Goal: Task Accomplishment & Management: Use online tool/utility

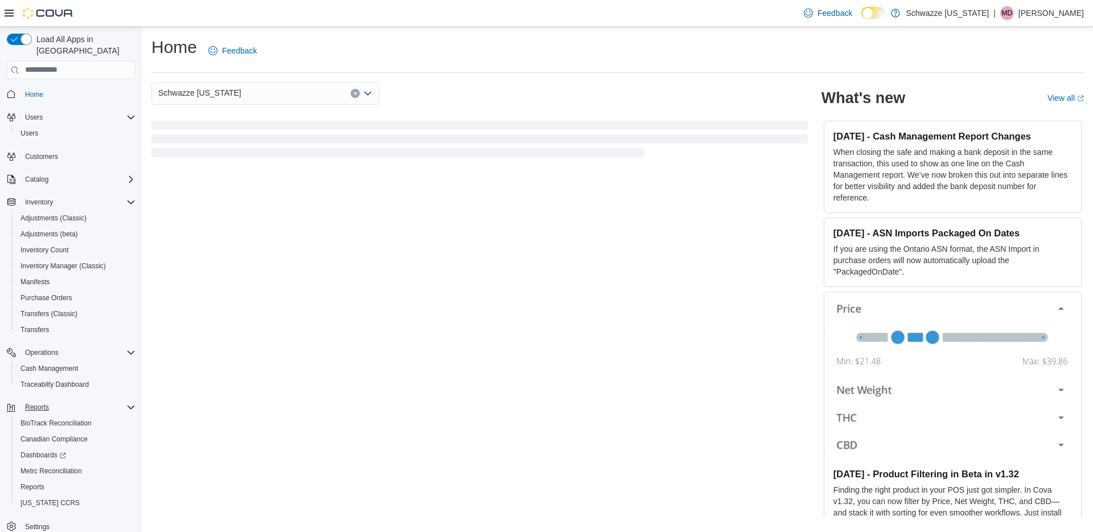
scroll to position [9, 0]
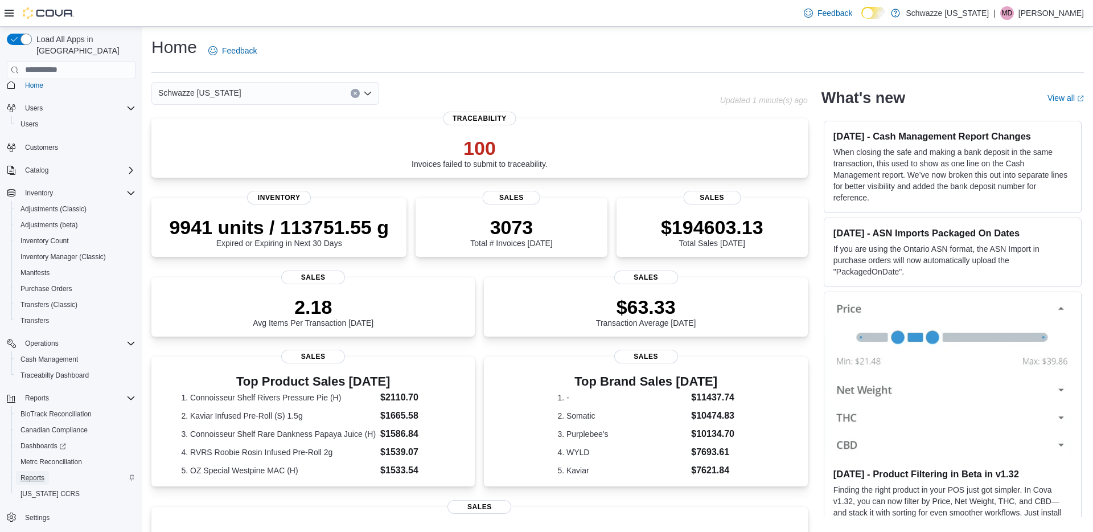
click at [43, 473] on span "Reports" at bounding box center [33, 477] width 24 height 9
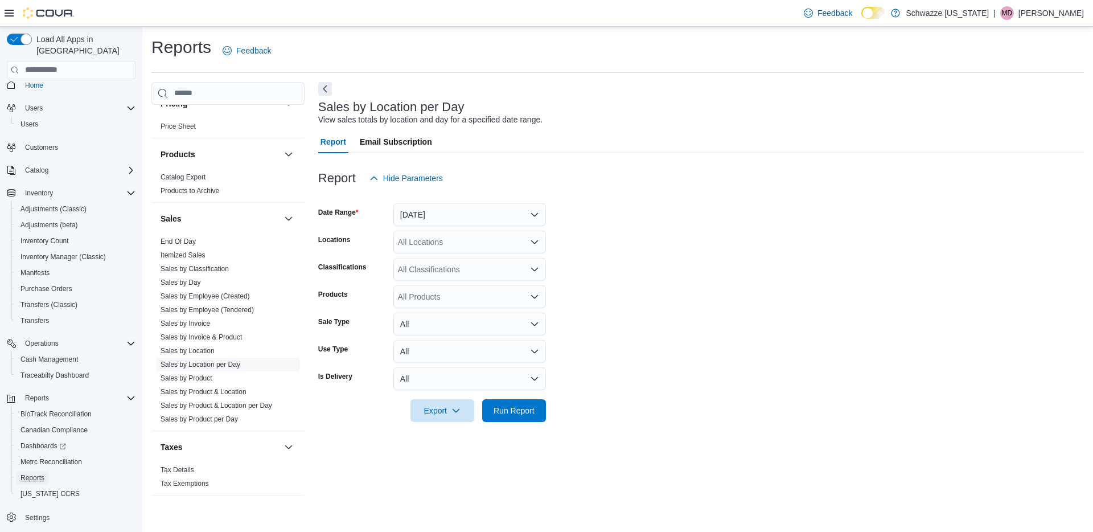
scroll to position [749, 0]
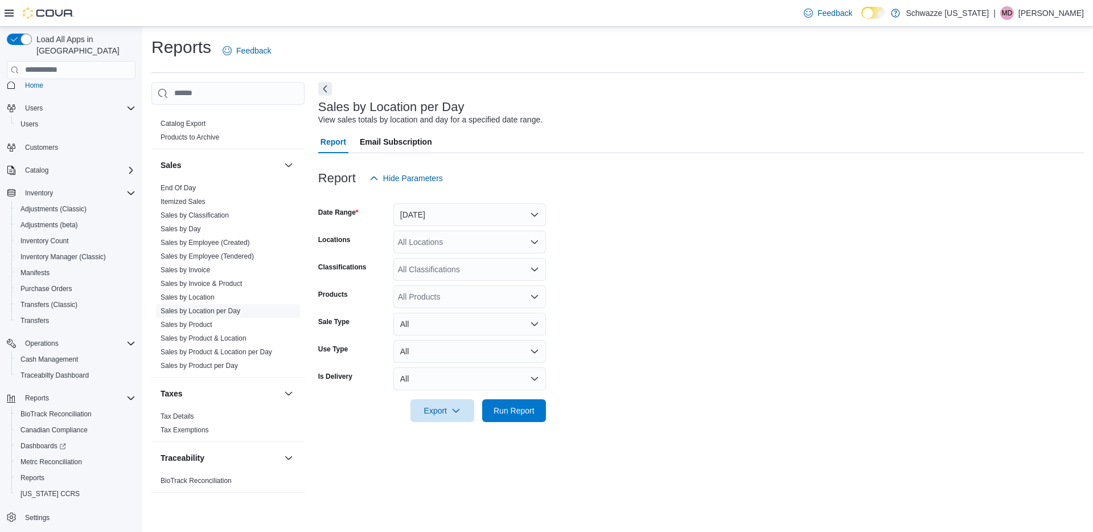
click at [201, 307] on link "Sales by Location per Day" at bounding box center [201, 311] width 80 height 8
click at [449, 216] on button "[DATE]" at bounding box center [470, 214] width 153 height 23
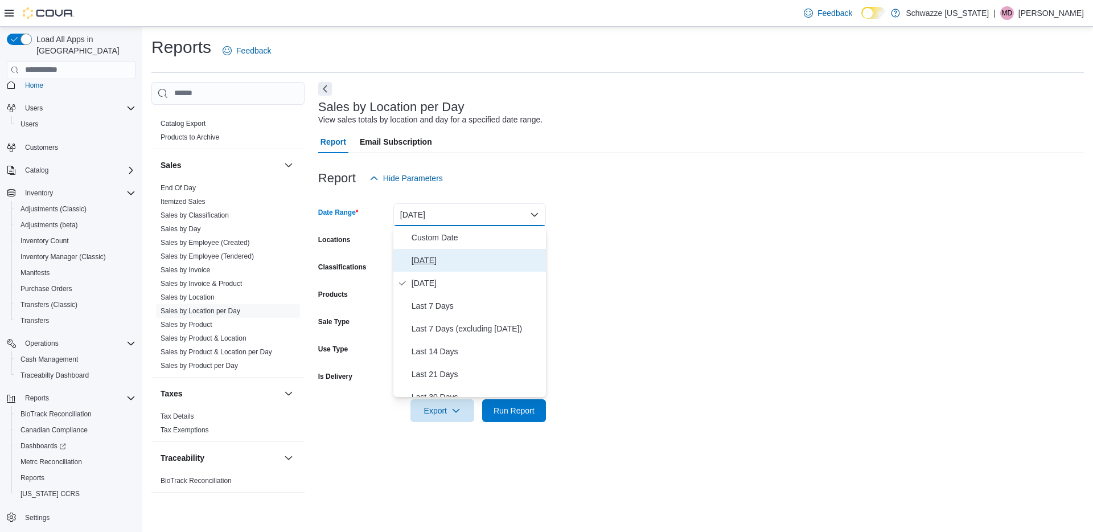
click at [434, 258] on span "[DATE]" at bounding box center [477, 260] width 130 height 14
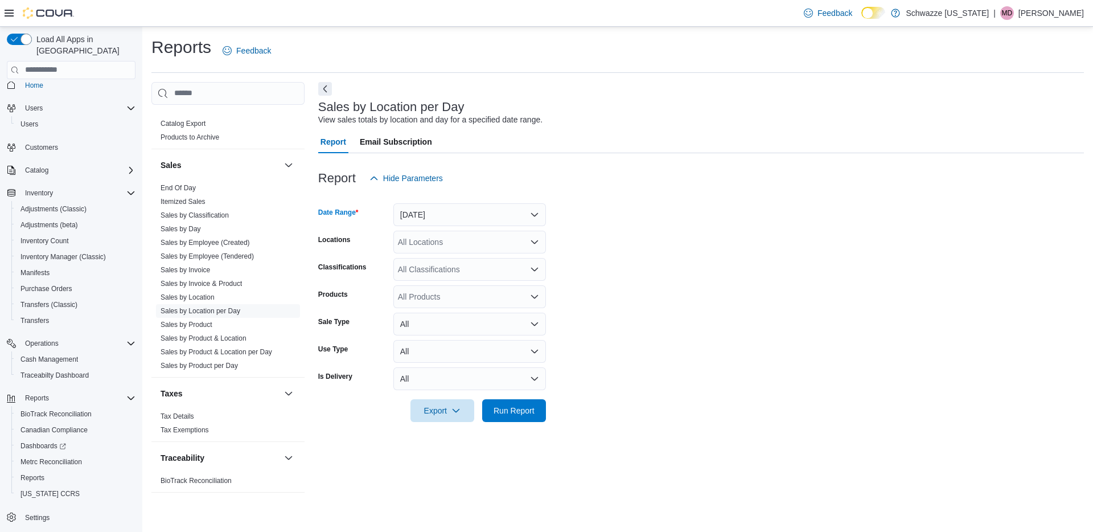
click at [432, 249] on div "All Locations" at bounding box center [470, 242] width 153 height 23
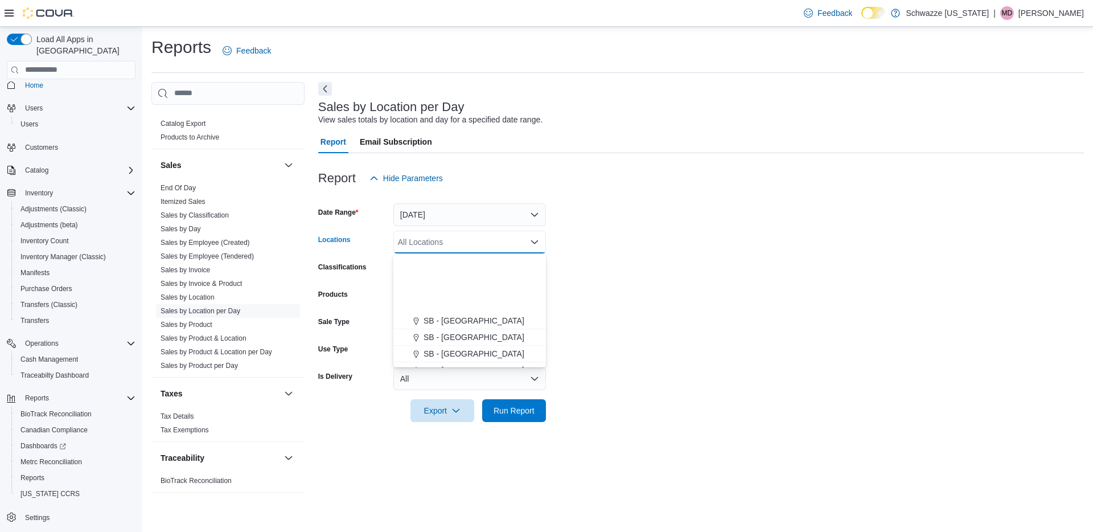
scroll to position [335, 0]
click at [446, 319] on span "SB - Niwot" at bounding box center [443, 322] width 38 height 11
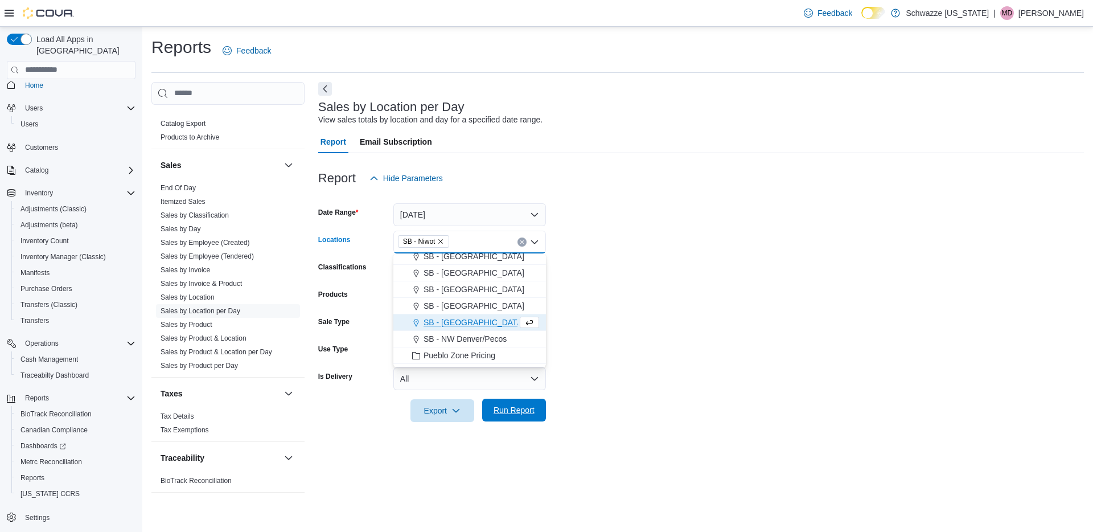
click at [494, 407] on span "Run Report" at bounding box center [514, 409] width 41 height 11
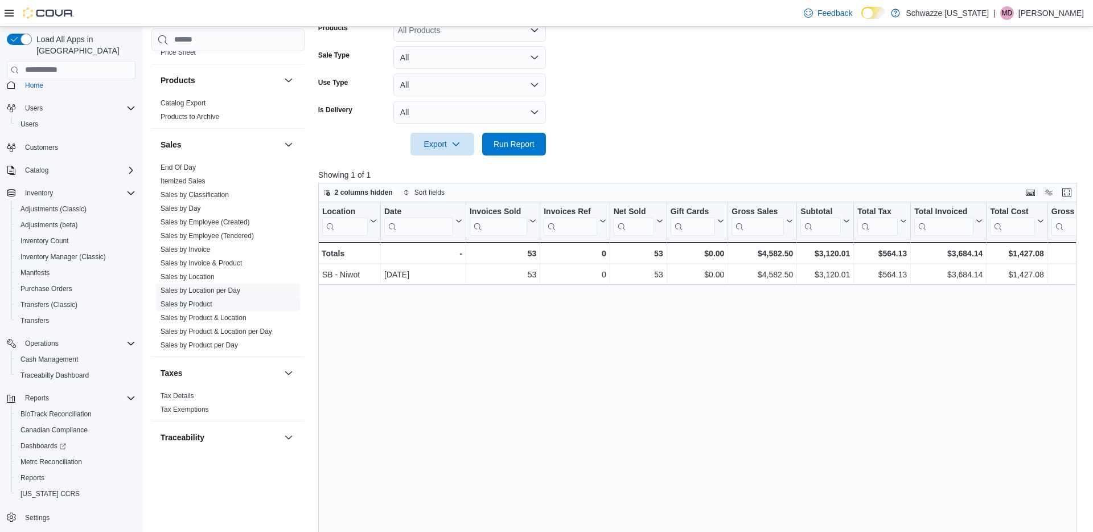
scroll to position [749, 0]
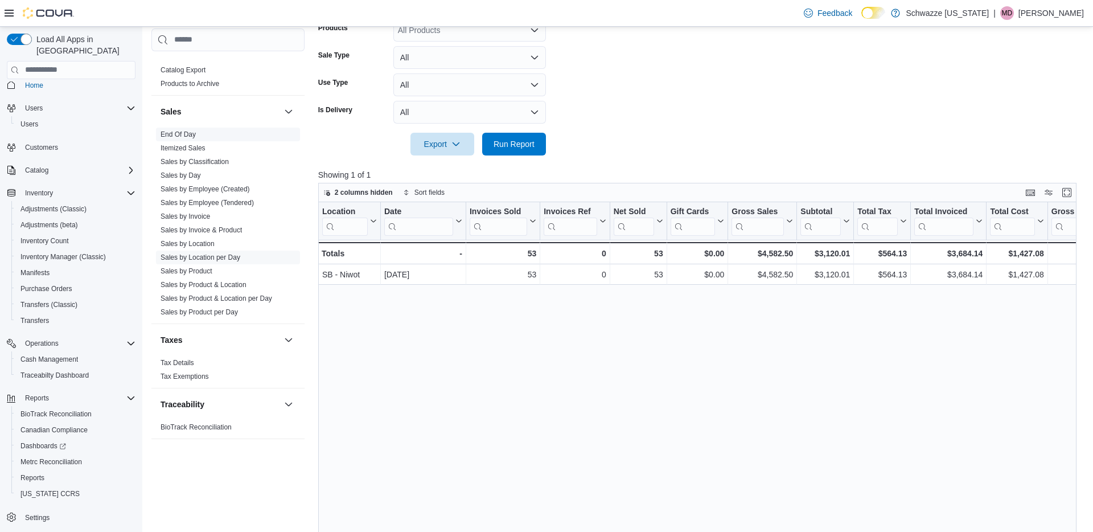
click at [182, 130] on link "End Of Day" at bounding box center [178, 134] width 35 height 8
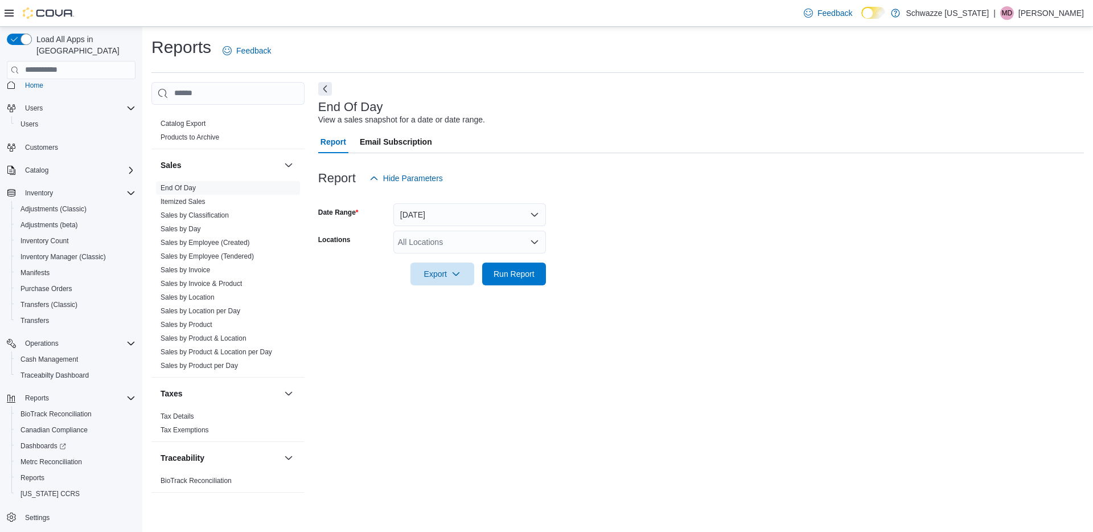
click at [429, 238] on div "All Locations" at bounding box center [470, 242] width 153 height 23
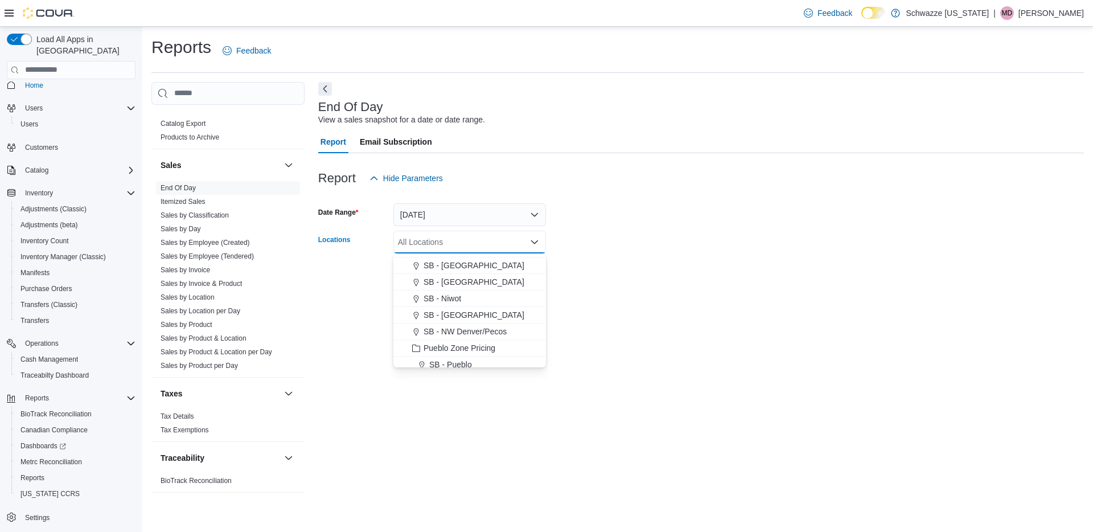
scroll to position [368, 0]
click at [454, 286] on span "SB - Niwot" at bounding box center [443, 289] width 38 height 11
click at [556, 293] on div at bounding box center [701, 292] width 766 height 14
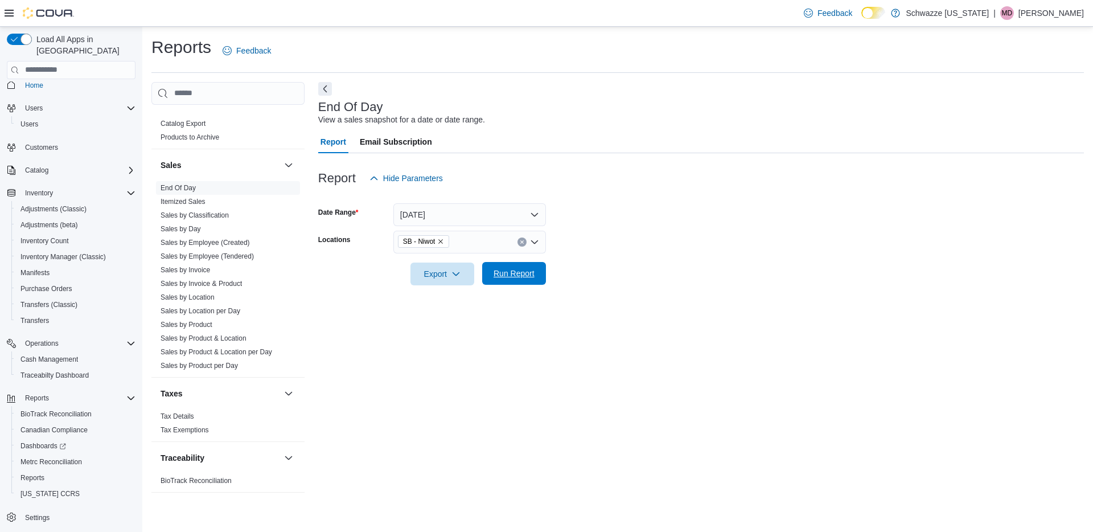
click at [529, 275] on span "Run Report" at bounding box center [514, 273] width 41 height 11
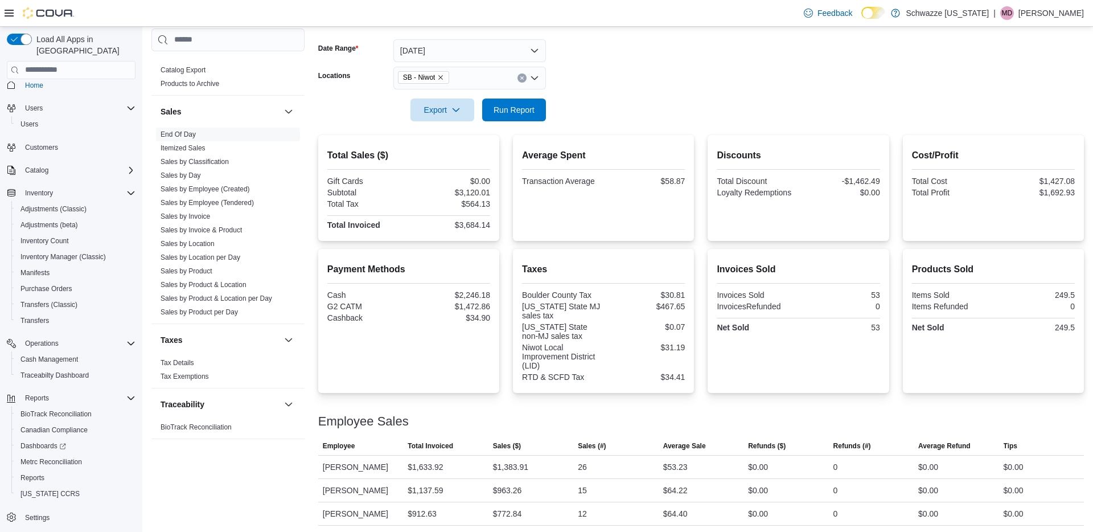
scroll to position [180, 0]
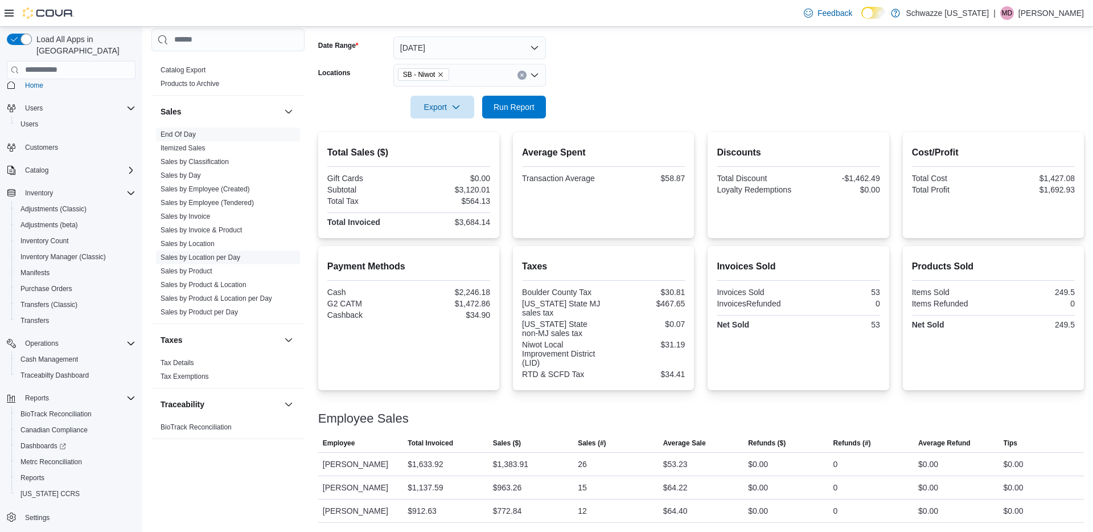
click at [204, 253] on link "Sales by Location per Day" at bounding box center [201, 257] width 80 height 8
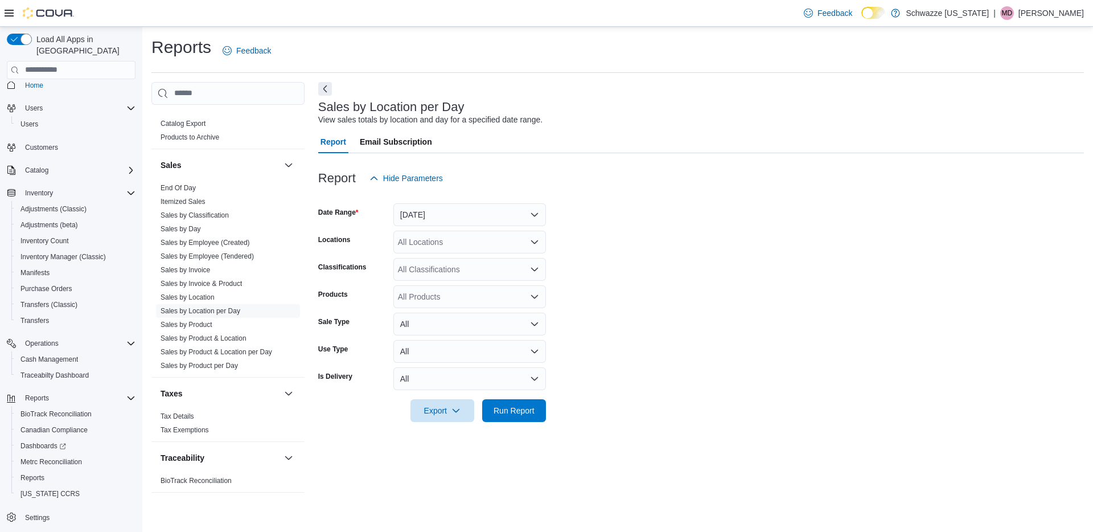
click at [424, 201] on div at bounding box center [701, 197] width 766 height 14
click at [424, 202] on div at bounding box center [701, 197] width 766 height 14
click at [424, 204] on button "[DATE]" at bounding box center [470, 214] width 153 height 23
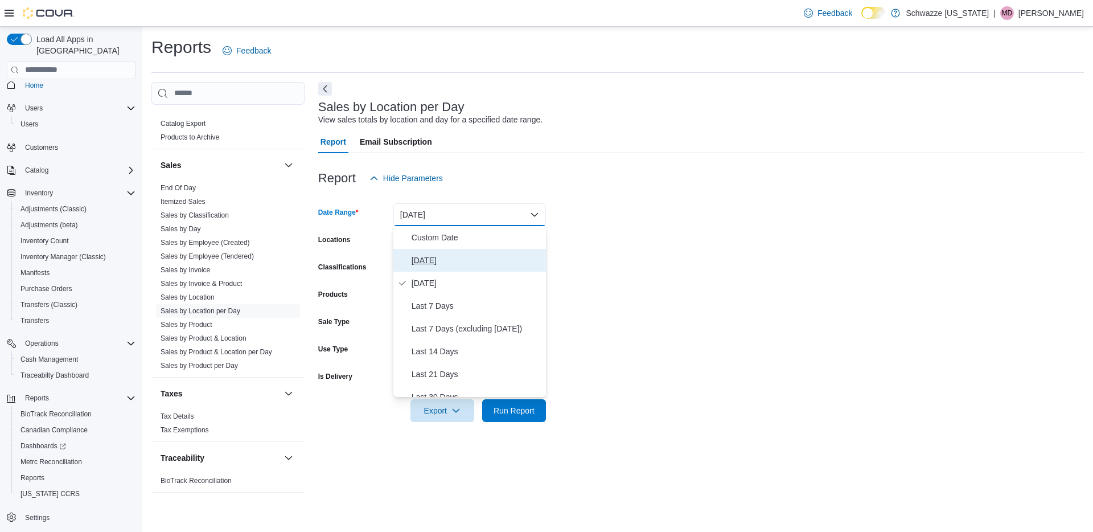
click at [428, 262] on span "[DATE]" at bounding box center [477, 260] width 130 height 14
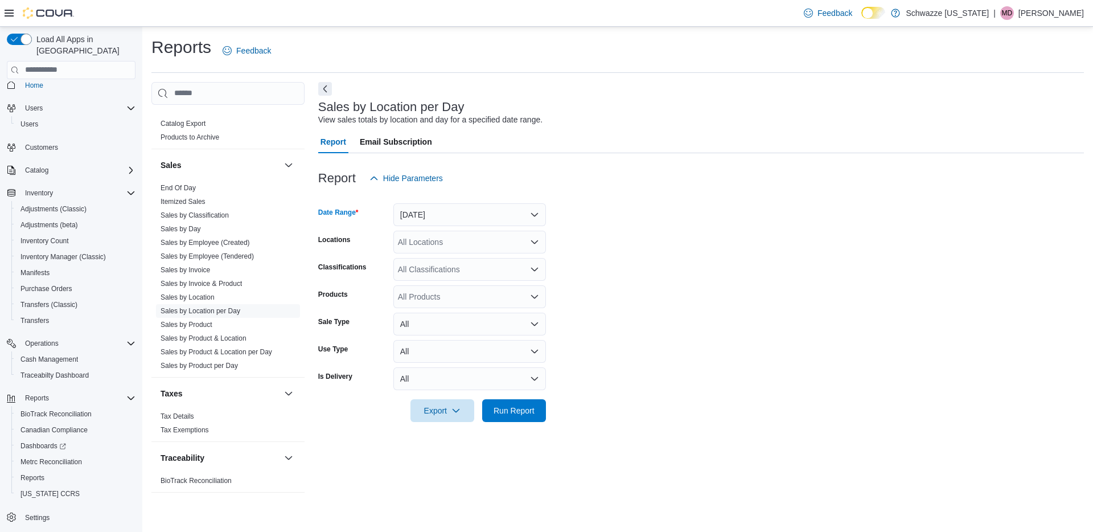
click at [444, 245] on div "All Locations" at bounding box center [470, 242] width 153 height 23
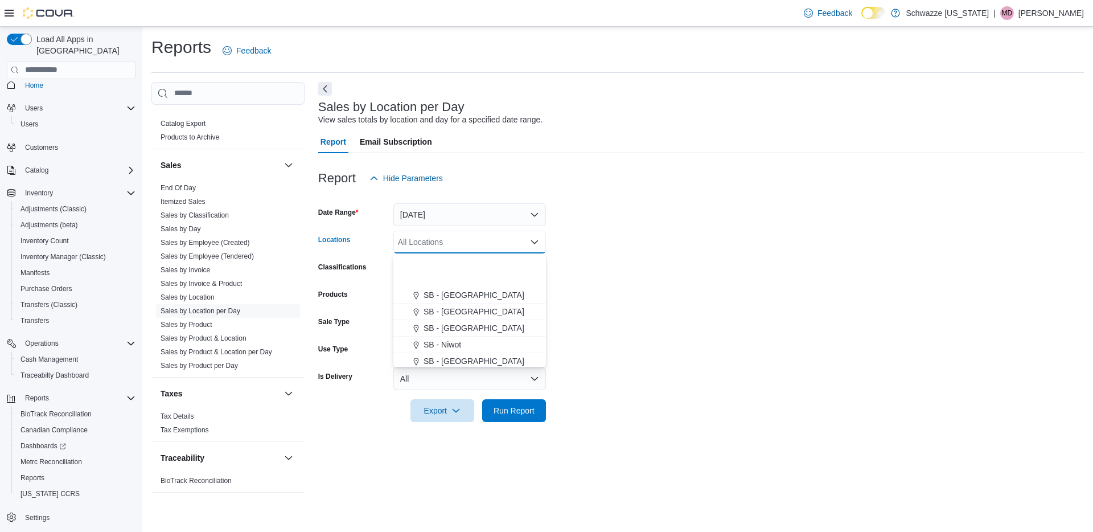
scroll to position [368, 0]
click at [449, 290] on span "SB - Niwot" at bounding box center [443, 289] width 38 height 11
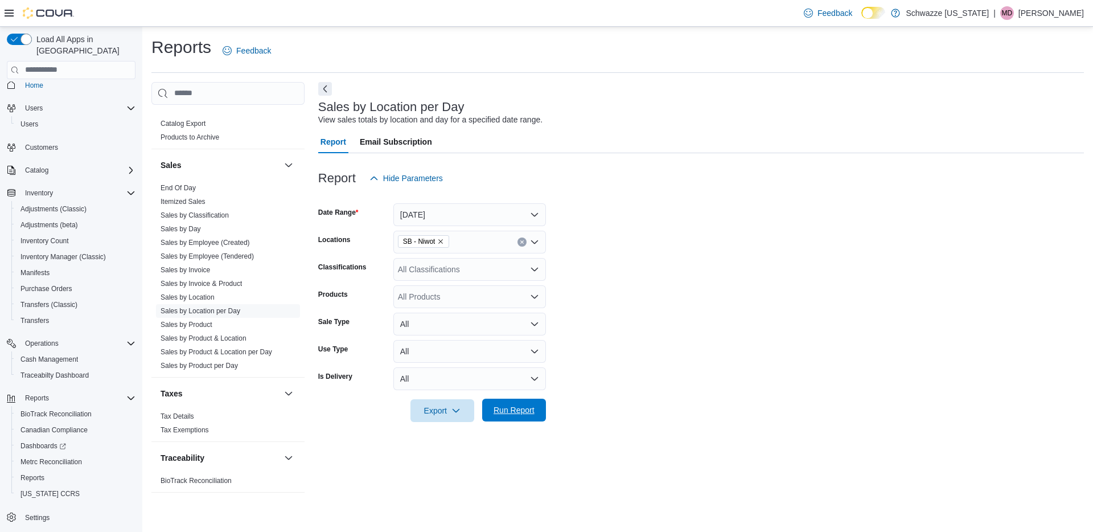
click at [501, 419] on span "Run Report" at bounding box center [514, 410] width 50 height 23
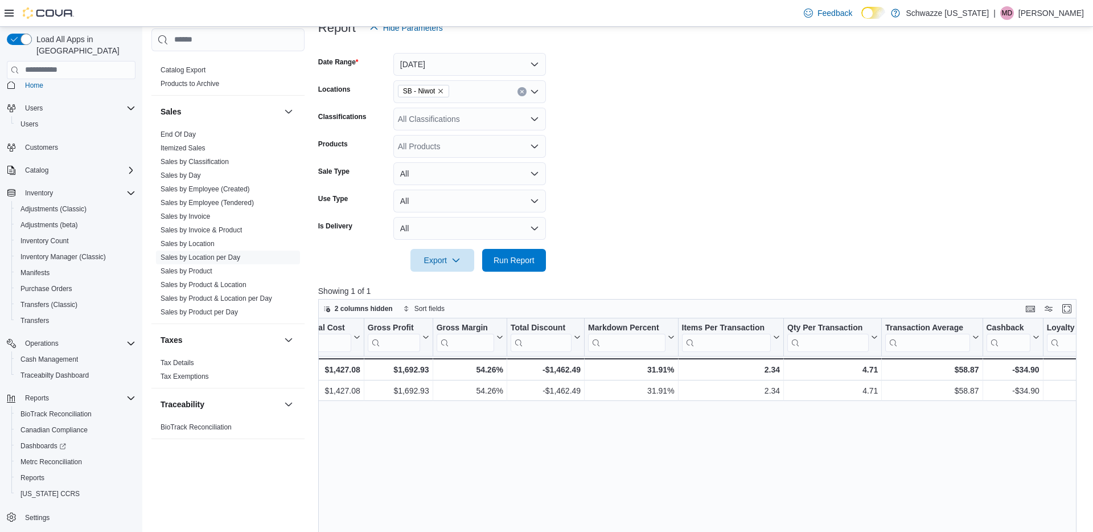
scroll to position [0, 693]
